Goal: Task Accomplishment & Management: Use online tool/utility

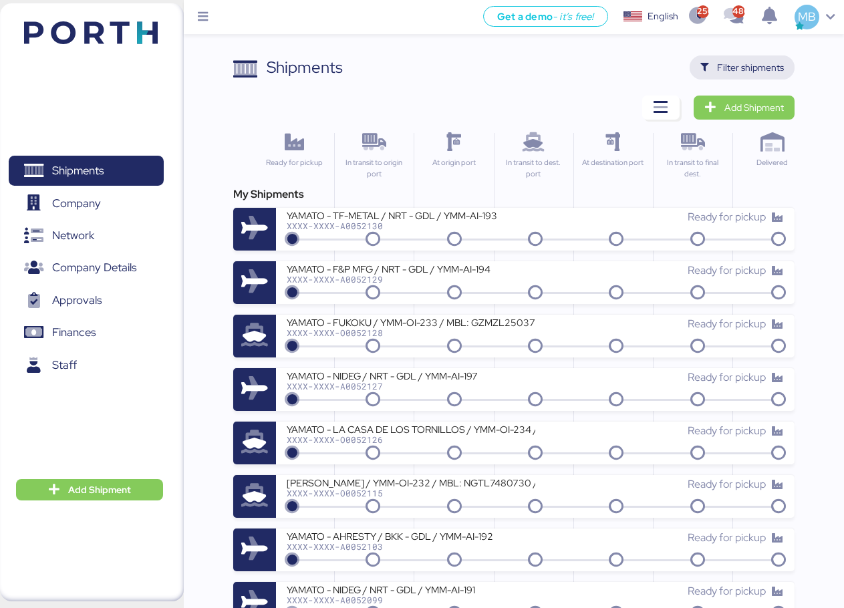
click at [773, 61] on span "Filter shipments" at bounding box center [750, 67] width 67 height 16
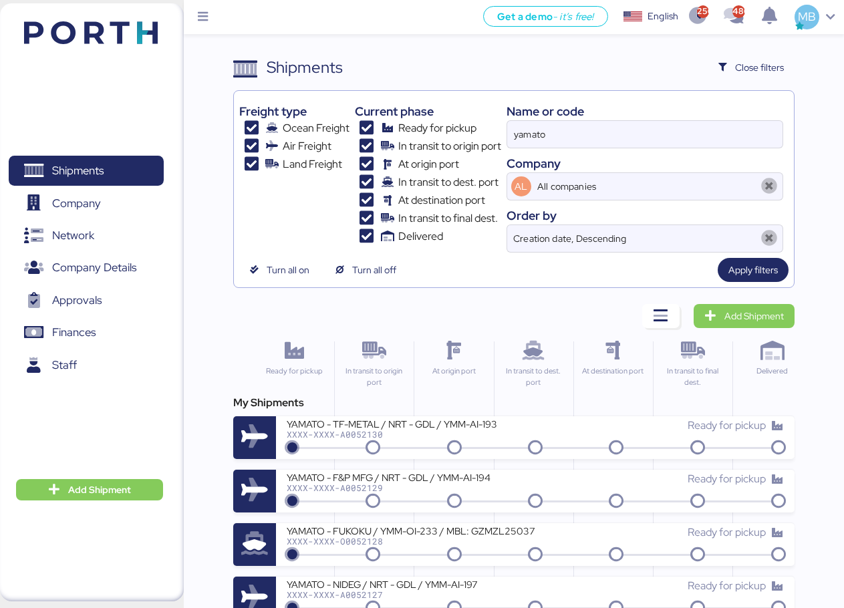
click at [483, 113] on div "Freight type Ocean Freight Air Freight Land Freight Current phase Ready for pic…" at bounding box center [514, 174] width 550 height 156
click at [647, 126] on input "yamato" at bounding box center [644, 134] width 275 height 27
drag, startPoint x: 594, startPoint y: 121, endPoint x: 499, endPoint y: 124, distance: 95.0
click at [500, 124] on div "Freight type Ocean Freight Air Freight Land Freight Current phase Ready for pic…" at bounding box center [514, 174] width 550 height 156
paste input "O0051997"
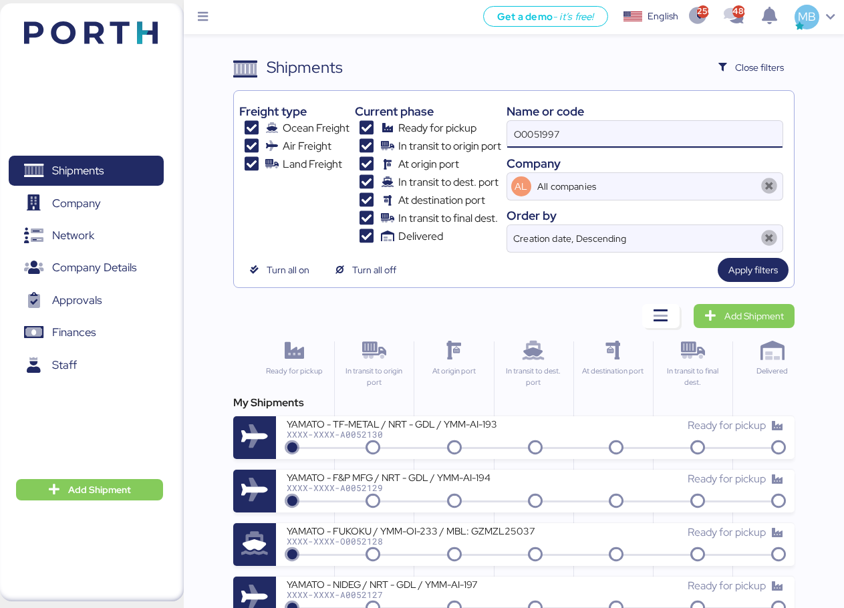
type input "O0051997"
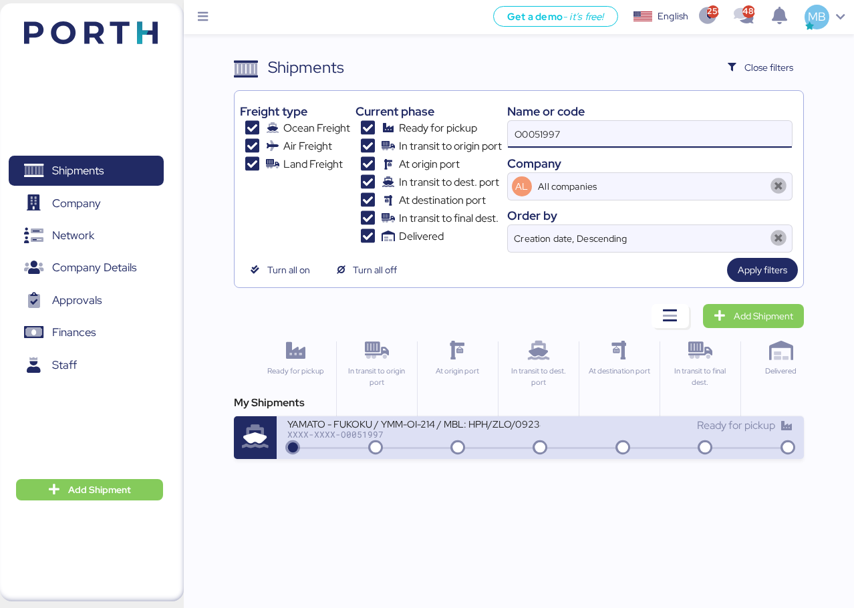
click at [406, 432] on div "XXXX-XXXX-O0051997" at bounding box center [413, 434] width 253 height 9
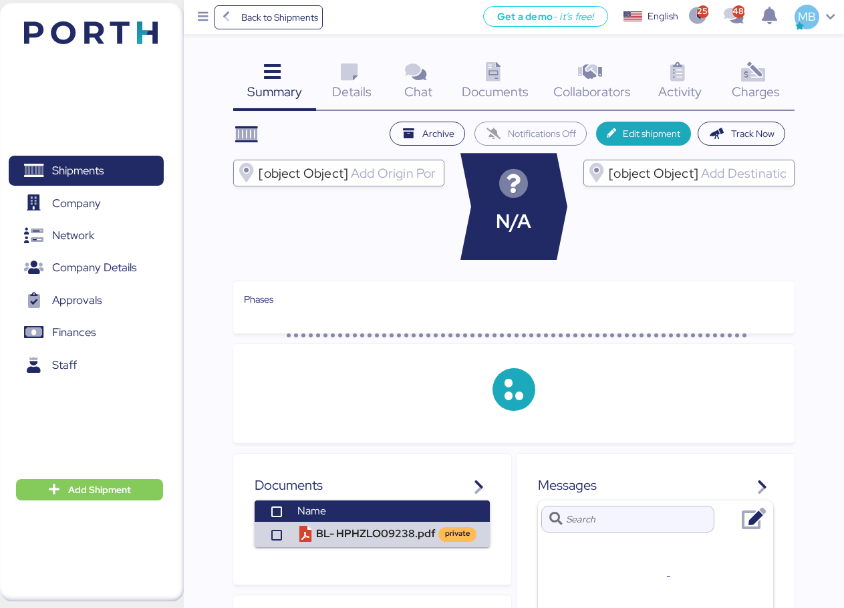
click at [763, 89] on span "Charges" at bounding box center [756, 91] width 48 height 17
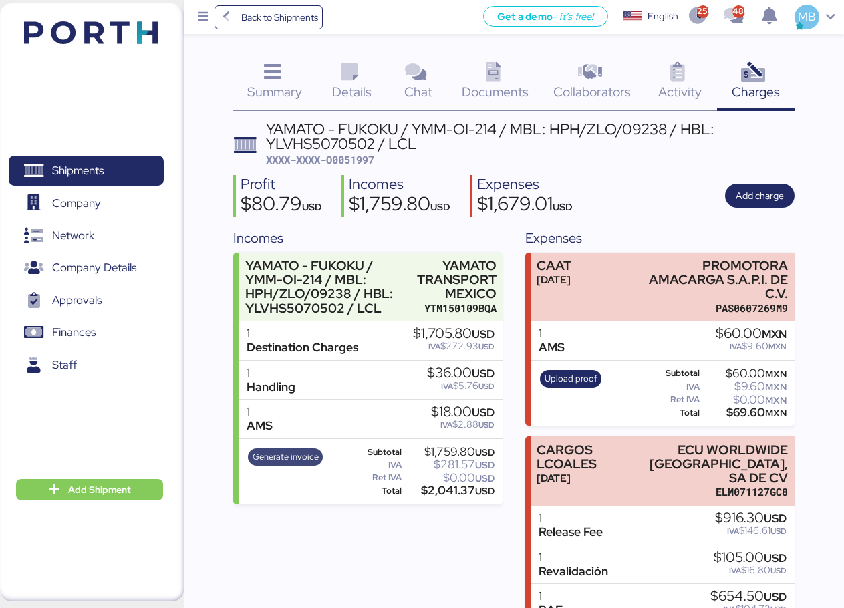
click at [296, 455] on span "Generate invoice" at bounding box center [286, 457] width 66 height 15
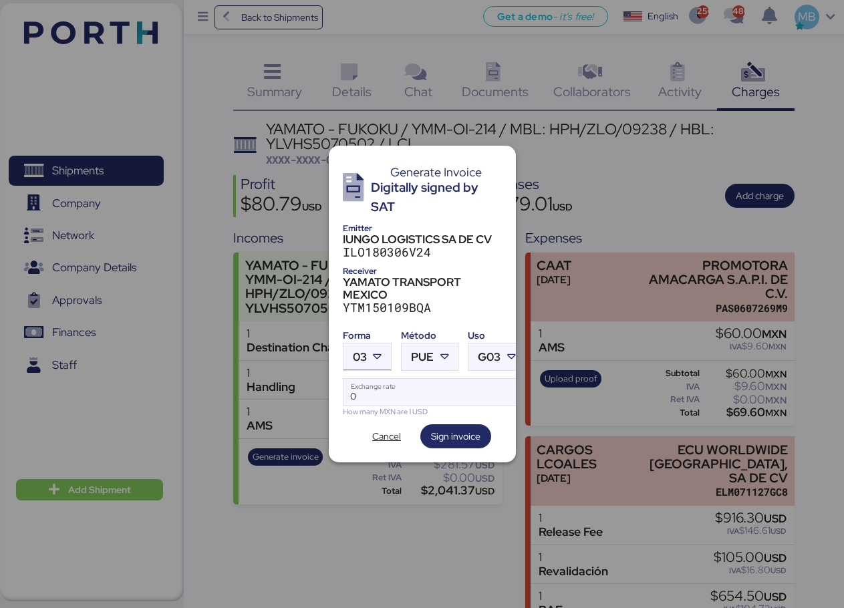
click at [385, 350] on div at bounding box center [379, 357] width 24 height 27
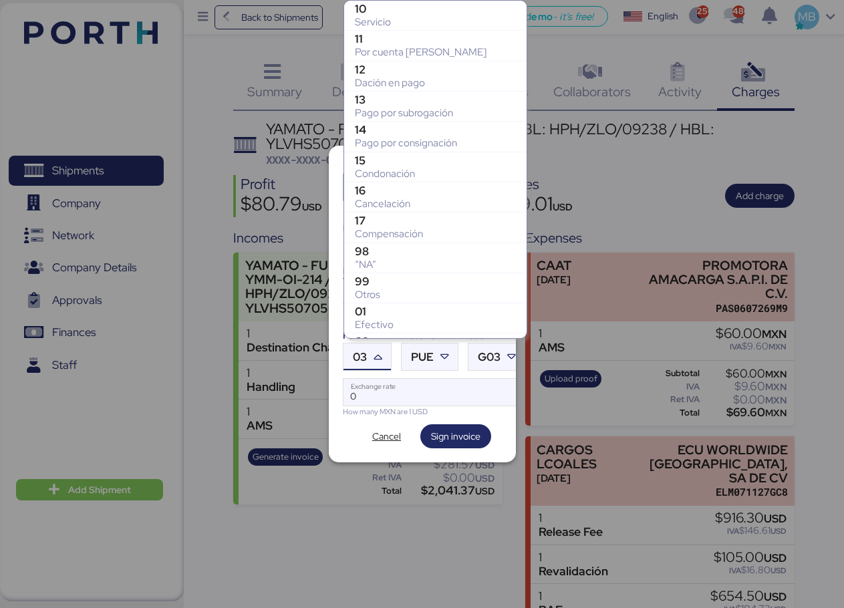
scroll to position [237, 0]
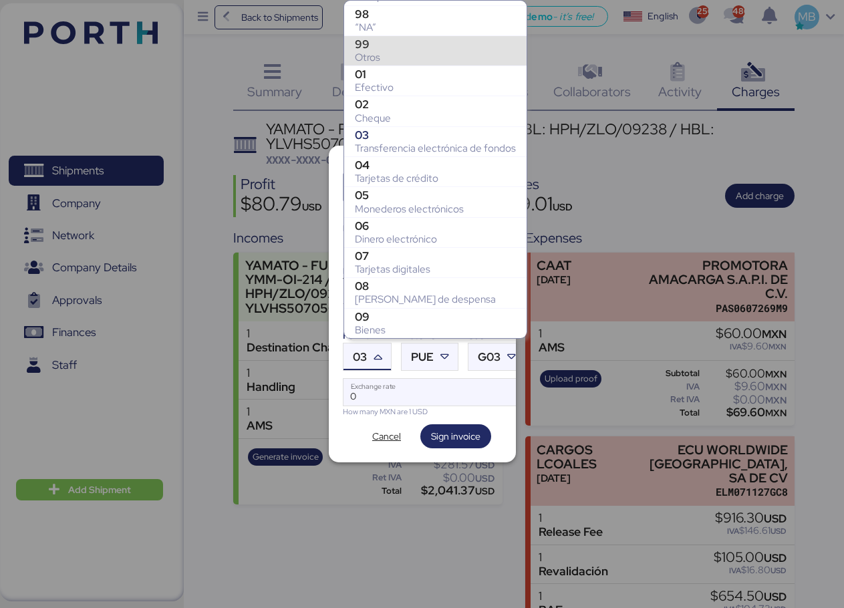
click at [430, 52] on div "Otros" at bounding box center [435, 57] width 161 height 13
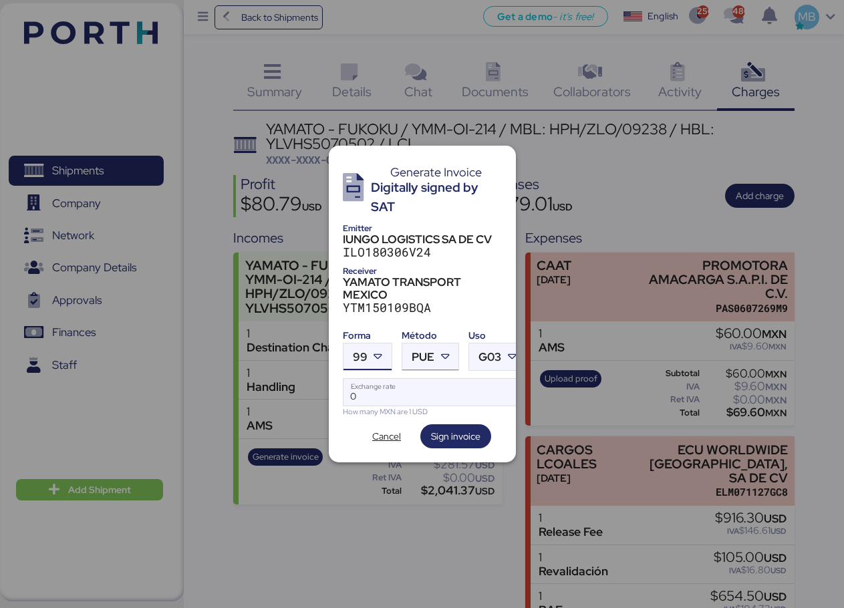
click at [445, 350] on icon at bounding box center [445, 356] width 13 height 13
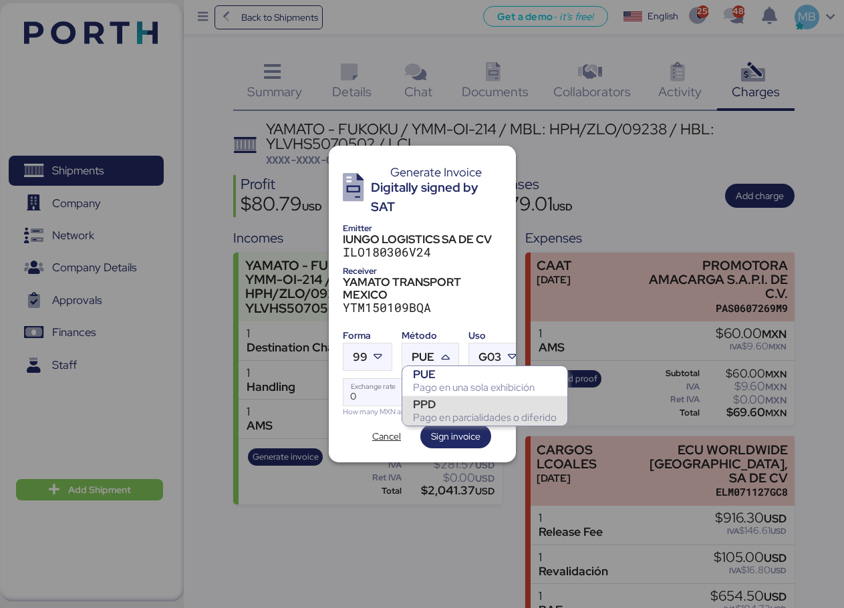
click at [445, 413] on div "Pago en parcialidades o diferido" at bounding box center [485, 417] width 144 height 13
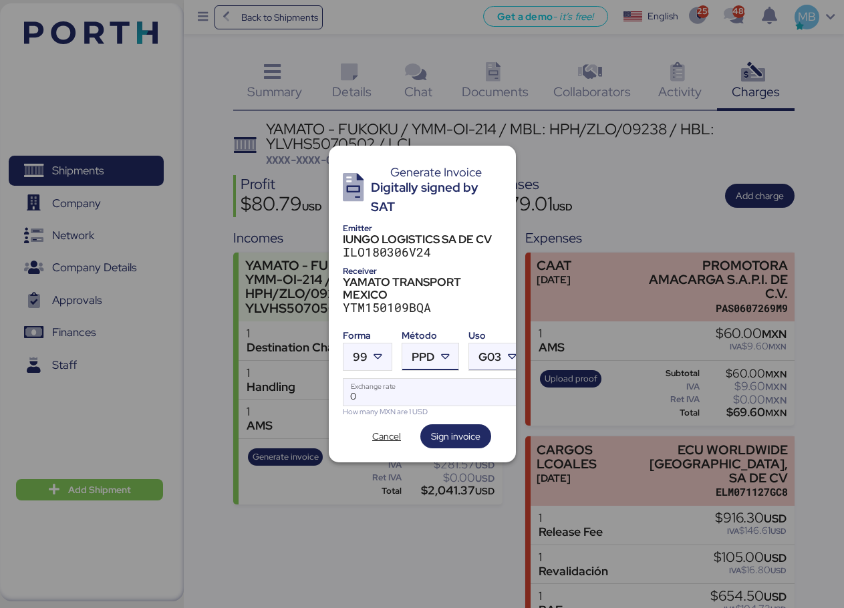
click at [507, 354] on icon at bounding box center [512, 356] width 13 height 13
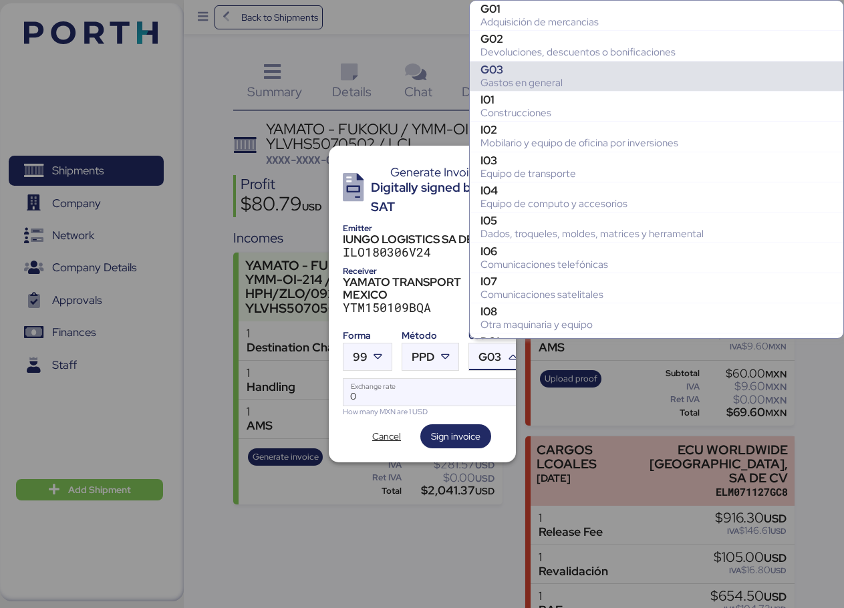
scroll to position [59, 0]
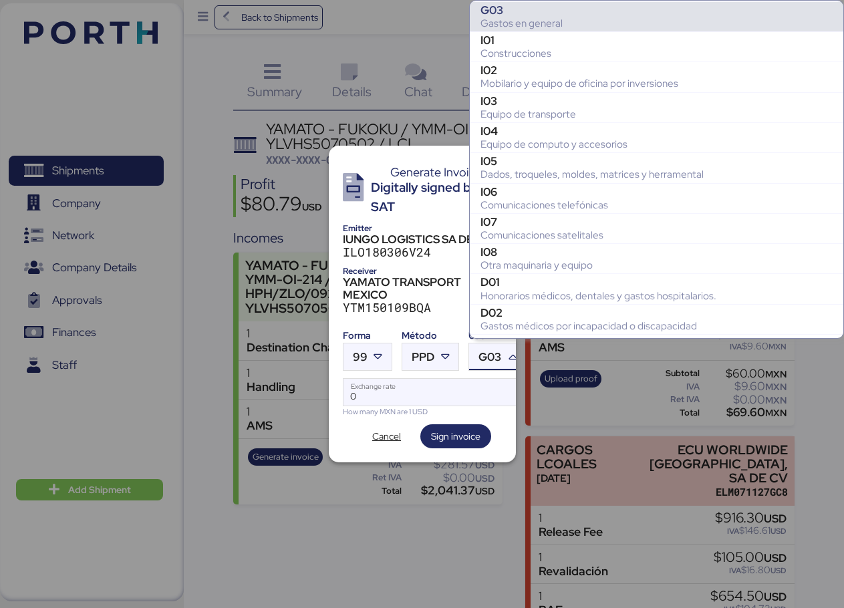
click at [564, 14] on div "G03" at bounding box center [657, 9] width 352 height 13
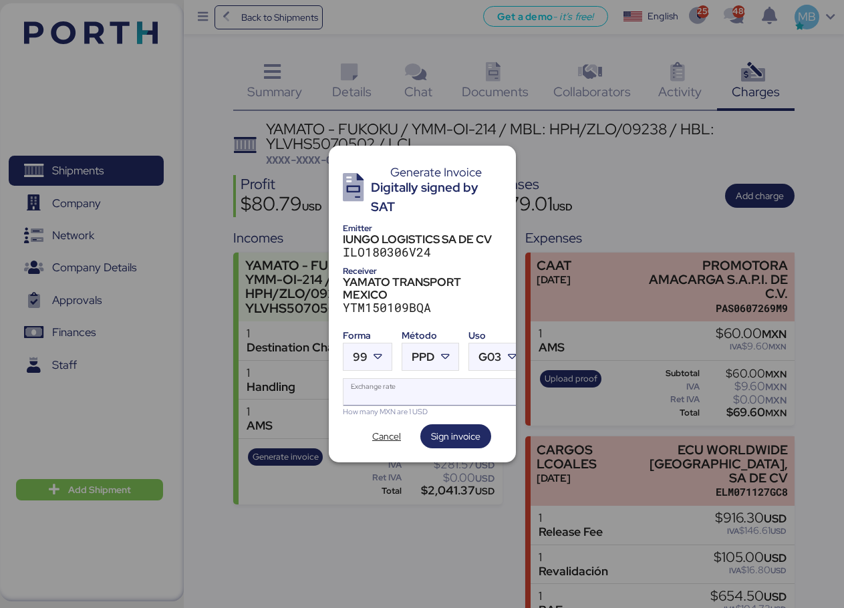
click at [383, 385] on input "Exchange rate" at bounding box center [435, 392] width 183 height 27
paste input "18.7143"
type input "18.7143"
click at [454, 432] on span "Sign invoice" at bounding box center [455, 437] width 49 height 16
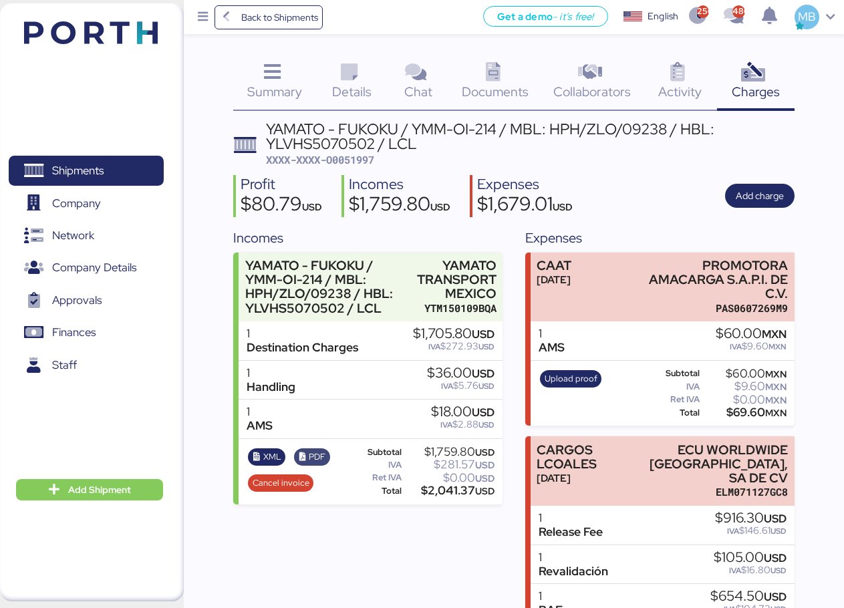
click at [309, 455] on span "PDF" at bounding box center [317, 457] width 17 height 15
click at [267, 458] on span "XML" at bounding box center [272, 457] width 18 height 15
click at [361, 158] on span "XXXX-XXXX-O0051997" at bounding box center [320, 159] width 108 height 13
copy span "O0051997"
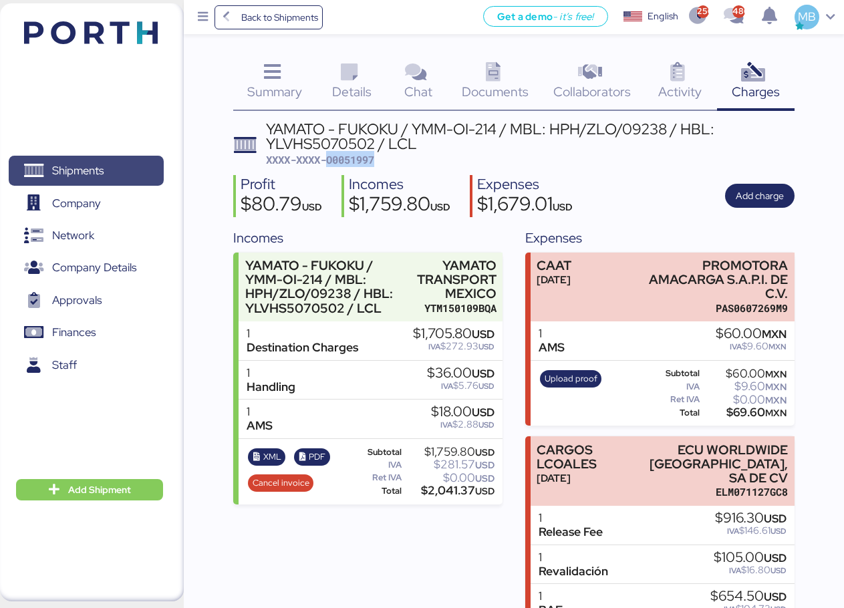
click at [96, 164] on span "Shipments" at bounding box center [77, 170] width 51 height 19
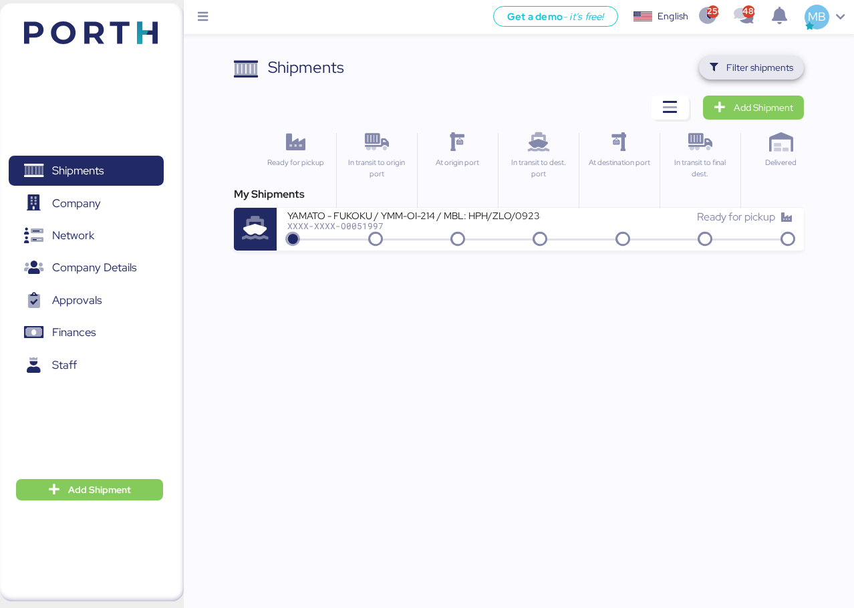
click at [769, 68] on span "Filter shipments" at bounding box center [760, 67] width 67 height 16
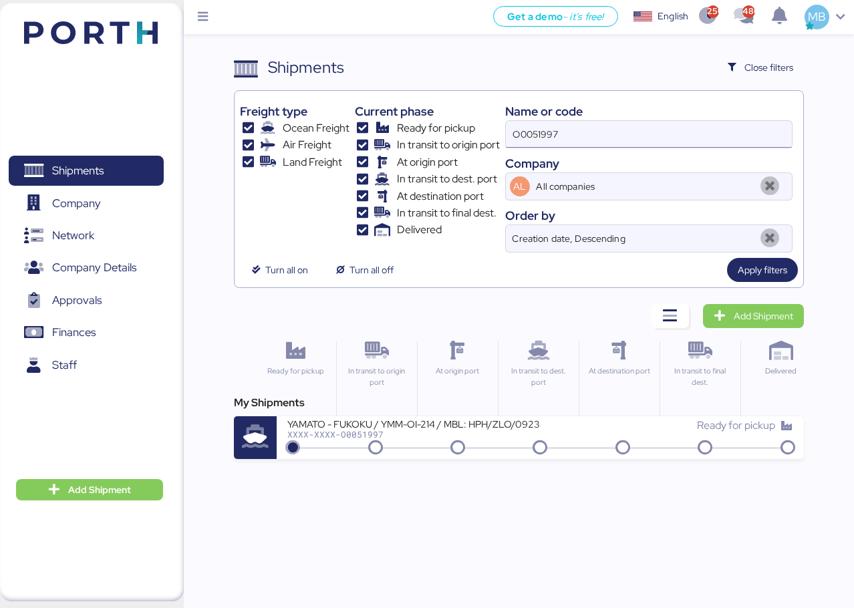
click at [649, 126] on input "O0051997" at bounding box center [649, 134] width 286 height 27
type input "O0051998"
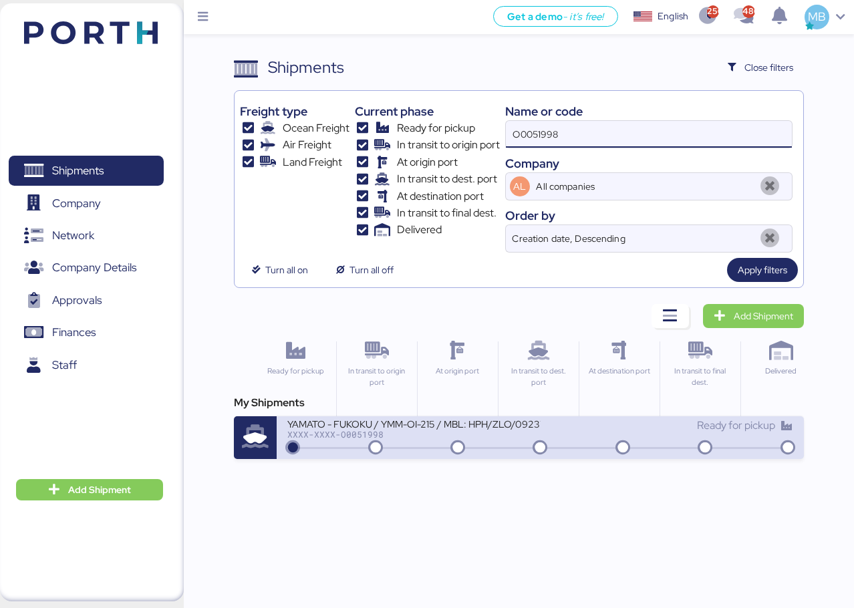
click at [507, 429] on div "YAMATO - FUKOKU / YMM-OI-215 / MBL: HPH/ZLO/09237 / HBL: YLVHS5070513 / LCL" at bounding box center [413, 423] width 253 height 11
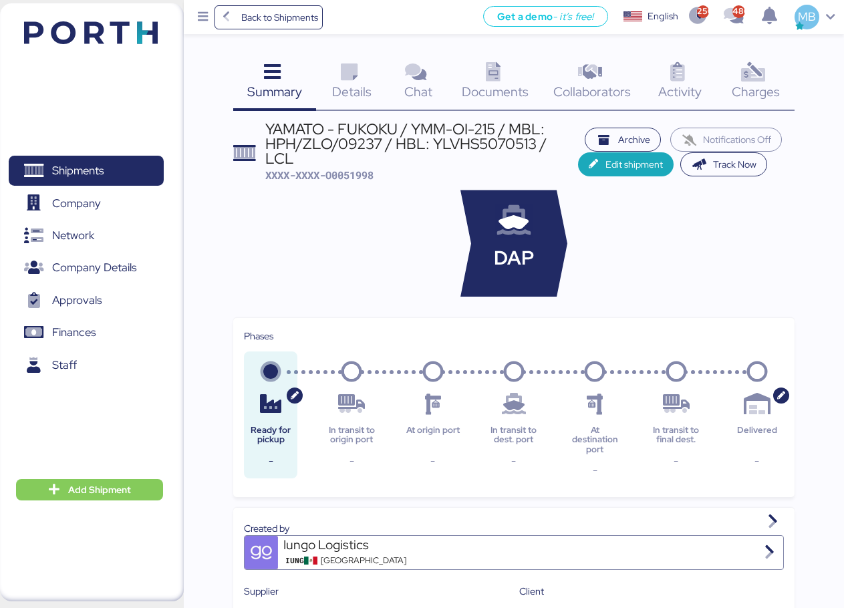
click at [749, 84] on span "Charges" at bounding box center [756, 91] width 48 height 17
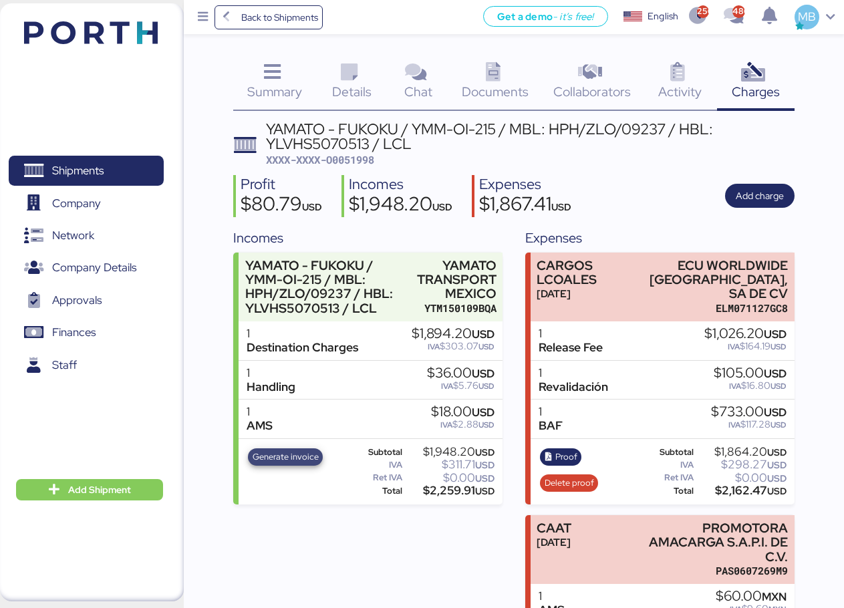
click at [304, 459] on span "Generate invoice" at bounding box center [286, 457] width 66 height 15
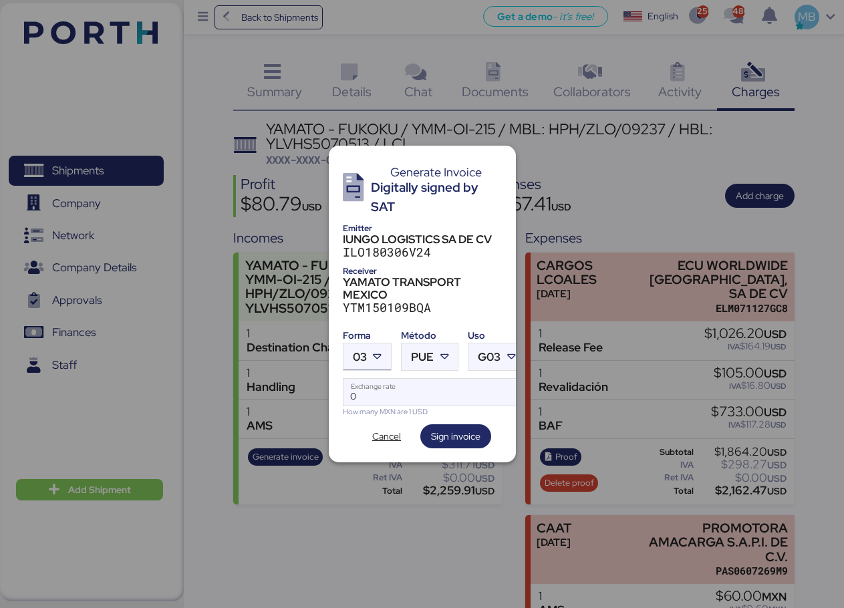
click at [386, 352] on div at bounding box center [379, 357] width 24 height 27
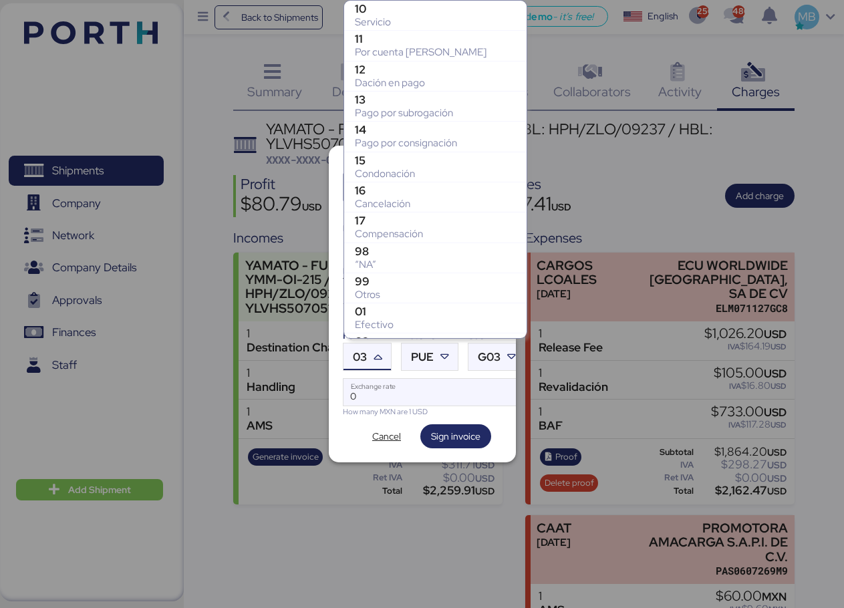
scroll to position [237, 0]
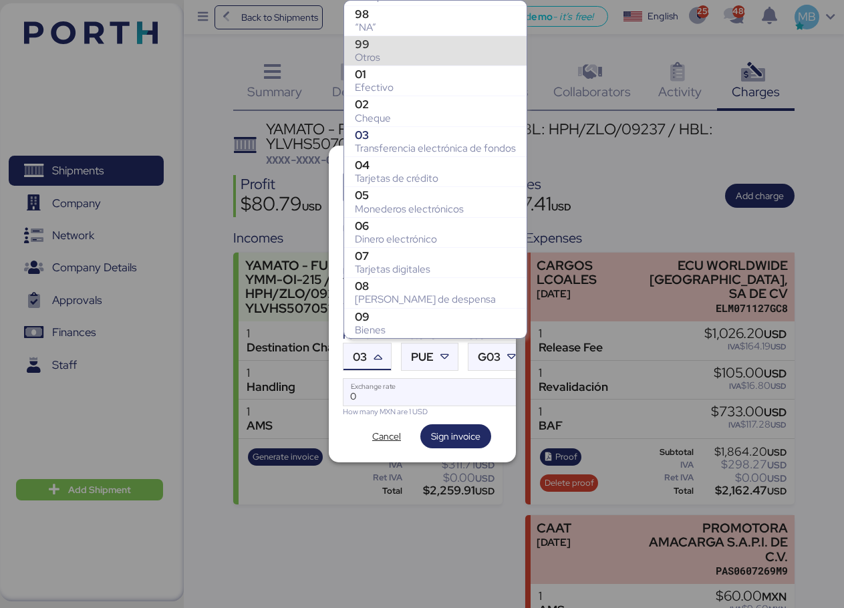
click at [428, 44] on div "99" at bounding box center [435, 43] width 161 height 13
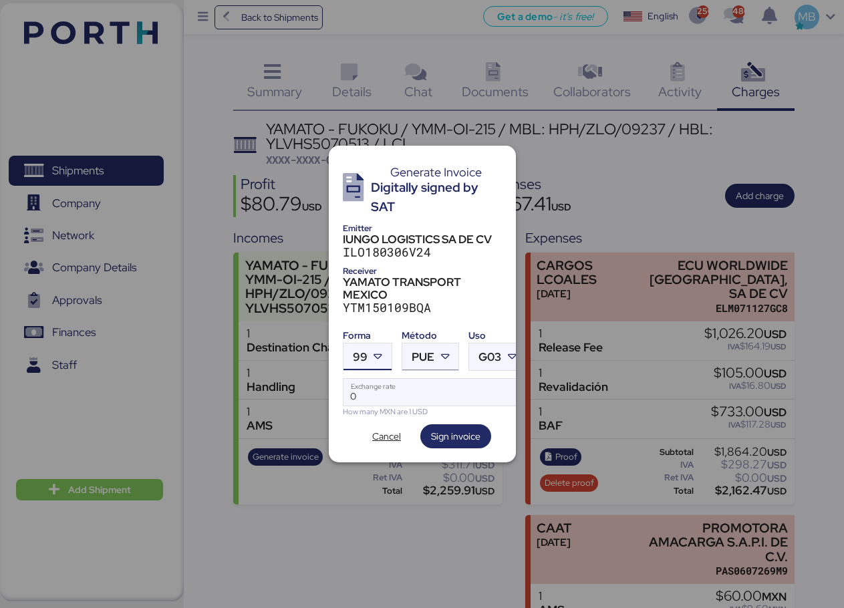
click at [445, 352] on icon at bounding box center [445, 356] width 13 height 13
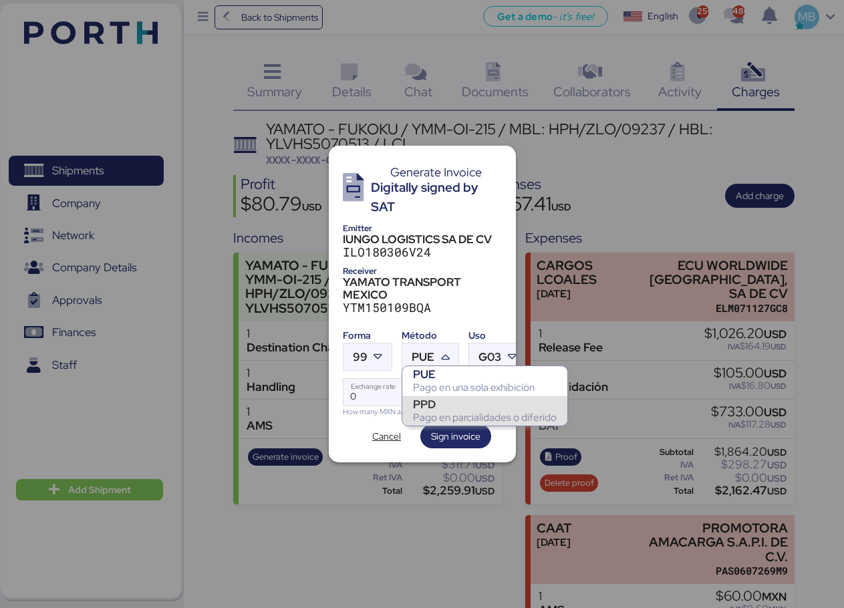
click at [442, 404] on div "PPD" at bounding box center [485, 404] width 144 height 13
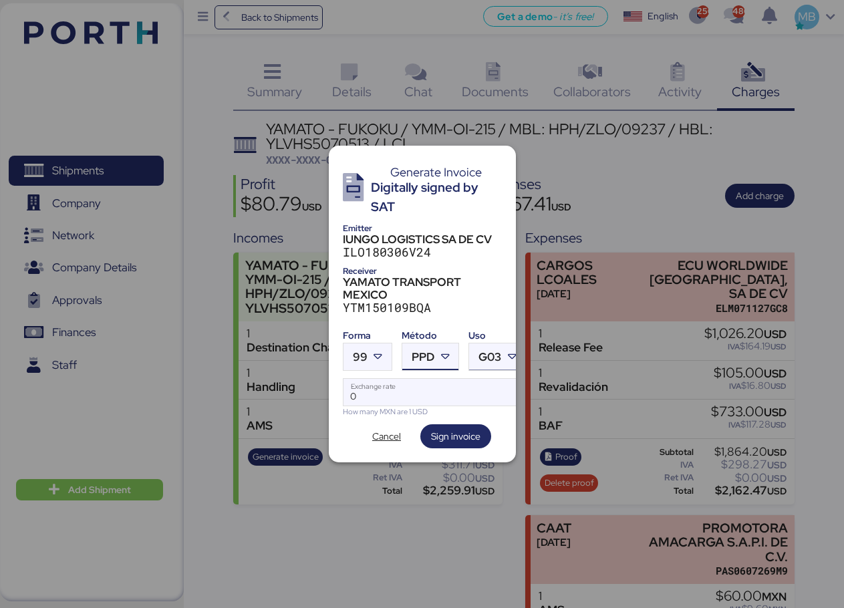
click at [495, 354] on span "G03" at bounding box center [490, 357] width 23 height 11
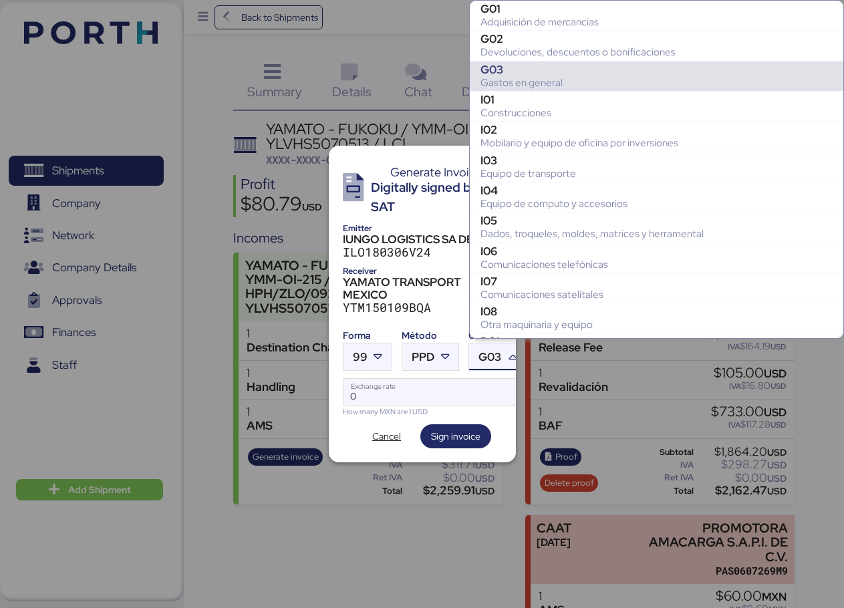
scroll to position [59, 0]
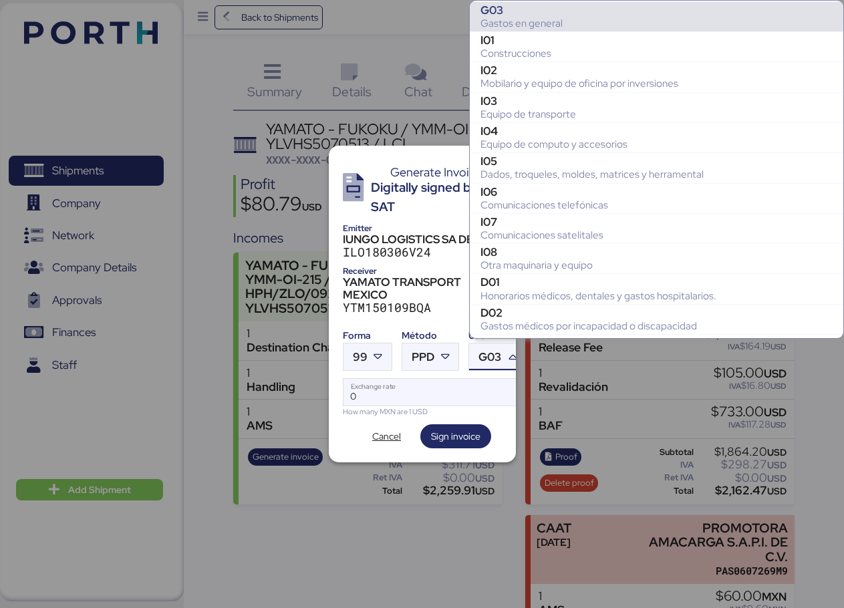
click at [586, 25] on div "Gastos en general" at bounding box center [657, 23] width 352 height 13
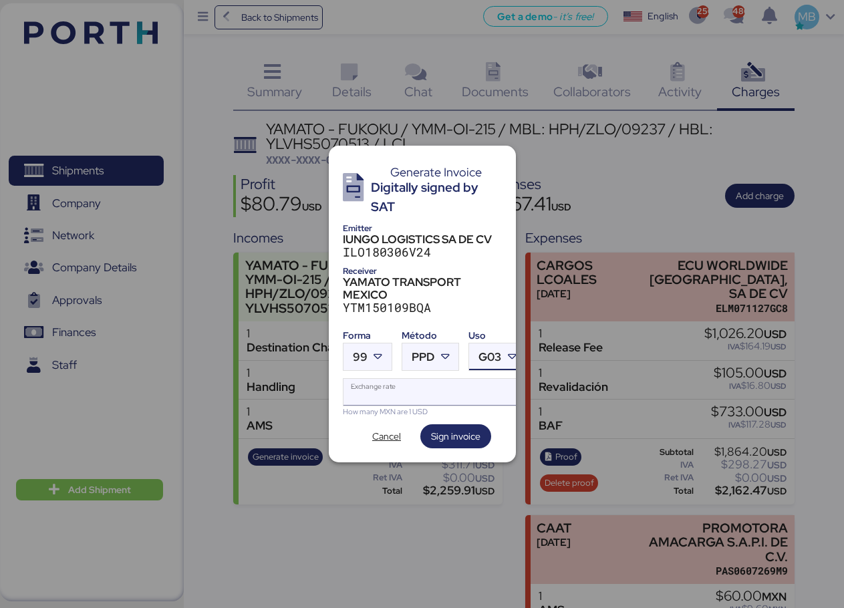
click at [382, 382] on input "Exchange rate" at bounding box center [435, 392] width 183 height 27
paste input "18.7143"
type input "18.7143"
click at [451, 433] on span "Sign invoice" at bounding box center [455, 437] width 49 height 16
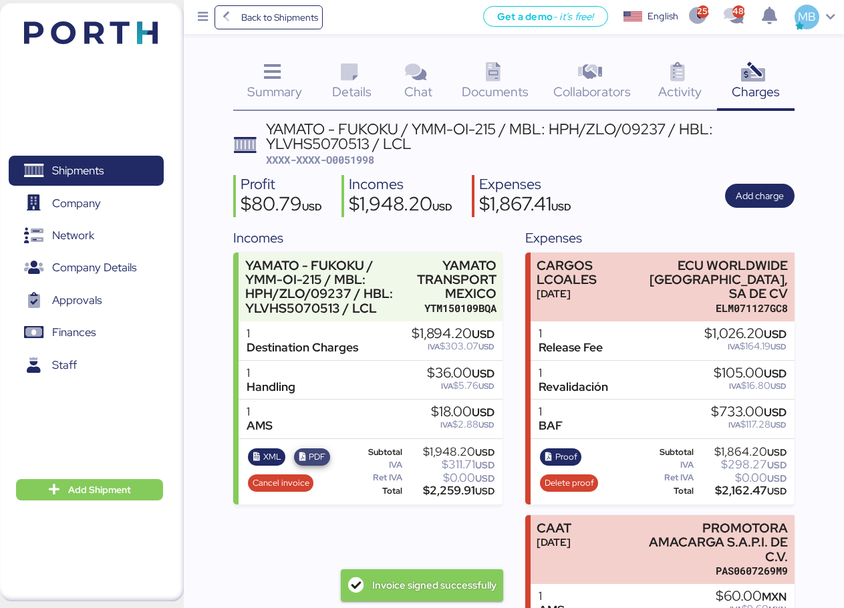
click at [317, 460] on span "PDF" at bounding box center [317, 457] width 17 height 15
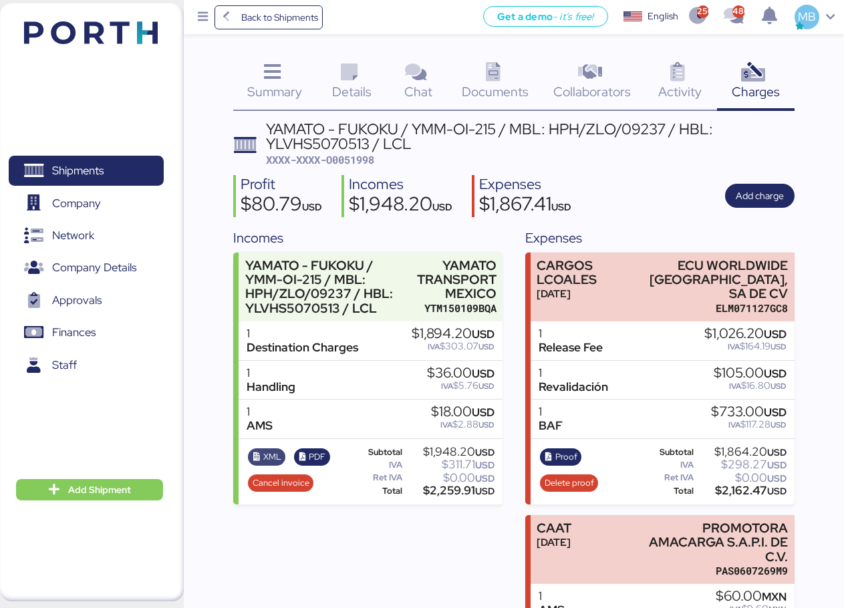
click at [269, 456] on span "XML" at bounding box center [272, 457] width 18 height 15
